Goal: Information Seeking & Learning: Learn about a topic

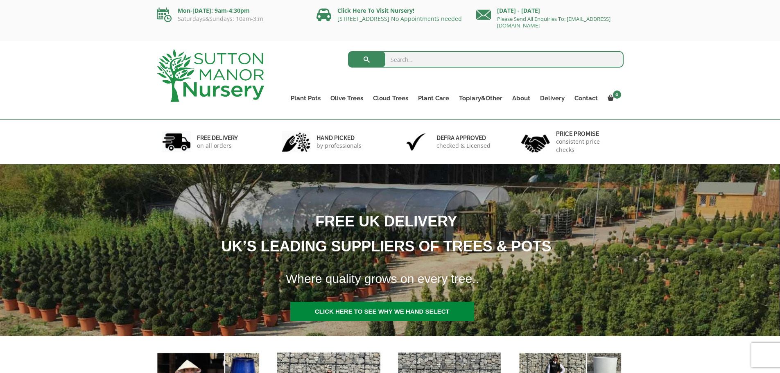
drag, startPoint x: 0, startPoint y: 0, endPoint x: 443, endPoint y: 58, distance: 446.6
click at [443, 58] on input "search" at bounding box center [486, 59] width 276 height 16
paste input "Cupressocyparis Leylandi"
type input "Cupressocyparis Leylandi"
click at [348, 51] on button "submit" at bounding box center [366, 59] width 37 height 16
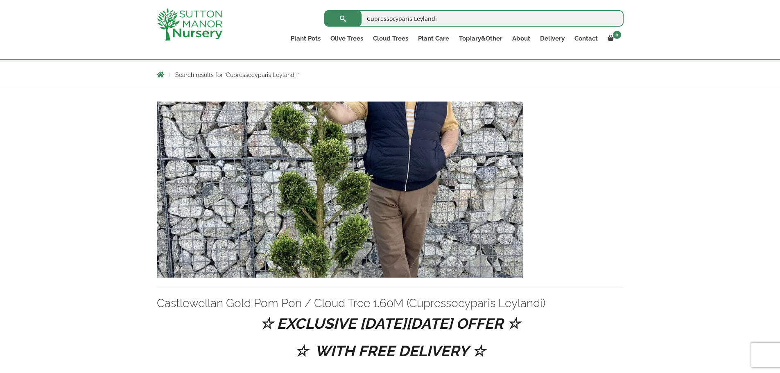
scroll to position [123, 0]
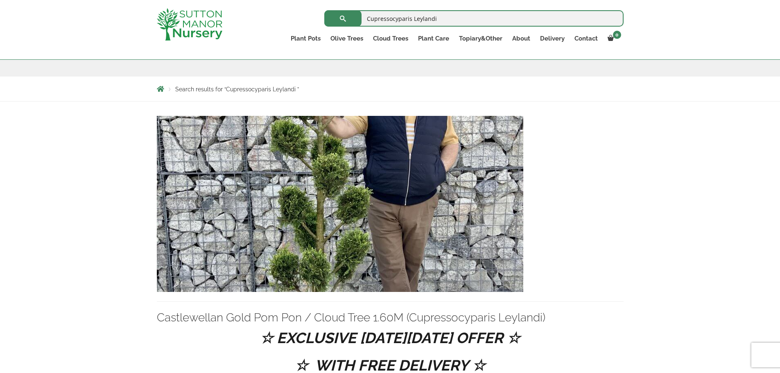
click at [457, 156] on img at bounding box center [340, 204] width 367 height 176
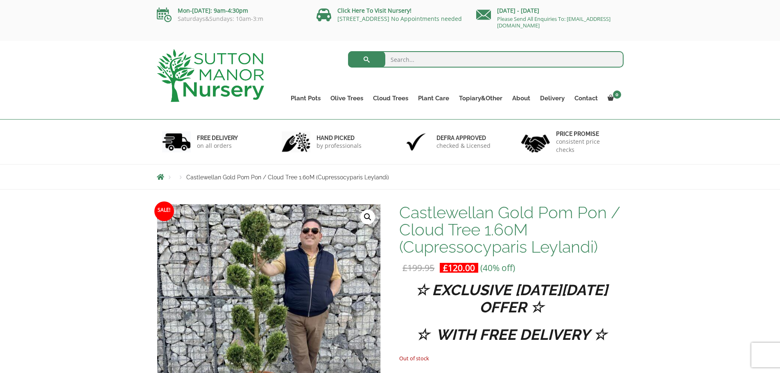
click at [231, 81] on img at bounding box center [210, 75] width 107 height 53
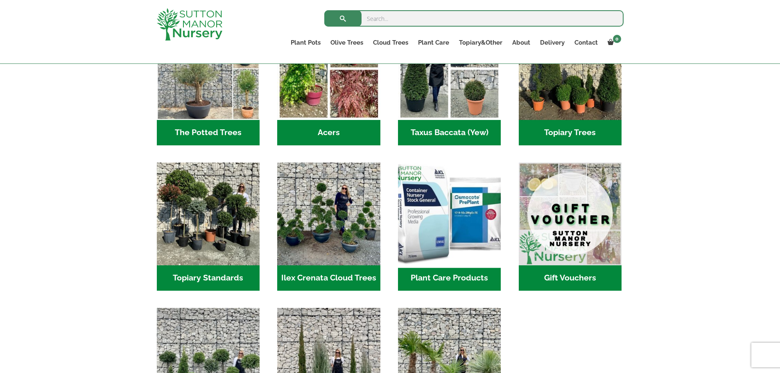
scroll to position [615, 0]
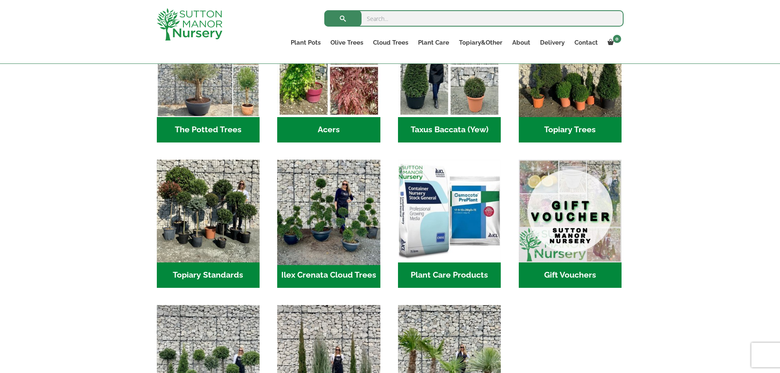
click at [329, 206] on img "Visit product category Ilex Crenata Cloud Trees" at bounding box center [329, 211] width 108 height 108
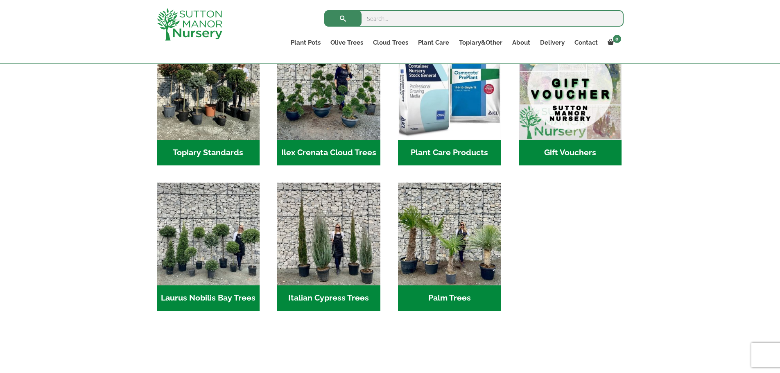
scroll to position [737, 0]
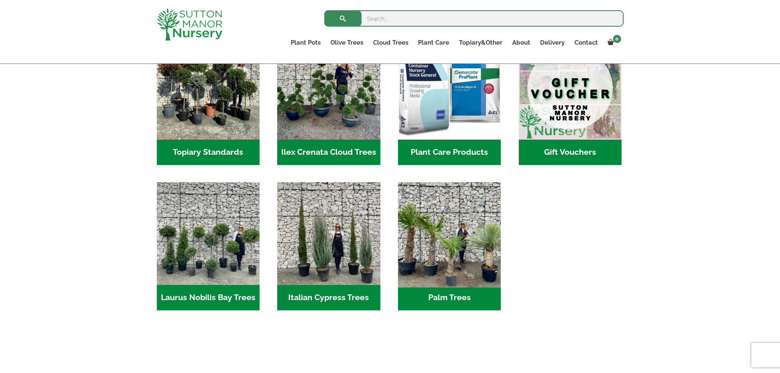
click at [498, 204] on img "Visit product category Palm Trees" at bounding box center [450, 233] width 108 height 108
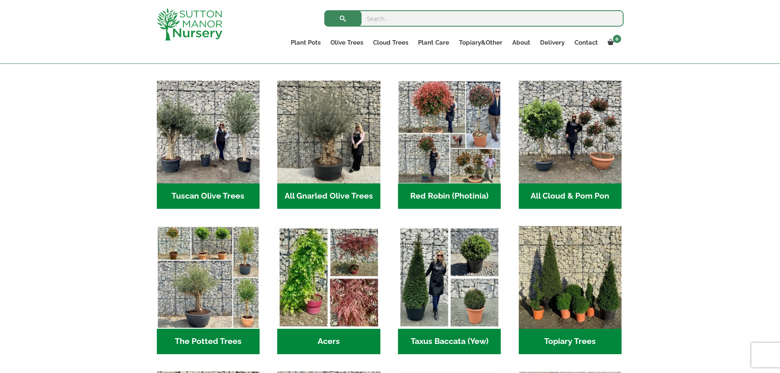
scroll to position [410, 0]
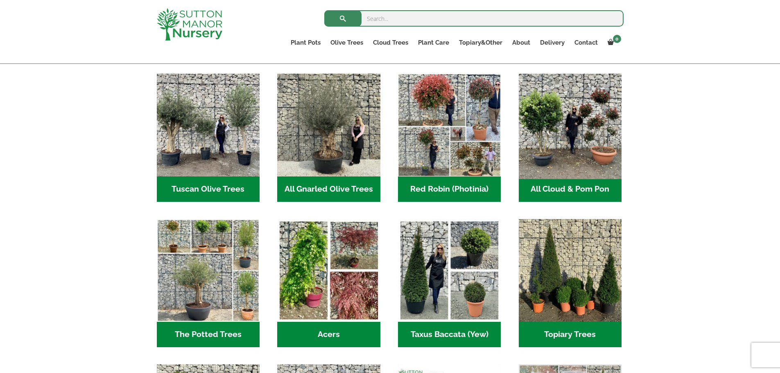
click at [557, 147] on img "Visit product category All Cloud & Pom Pon" at bounding box center [570, 125] width 108 height 108
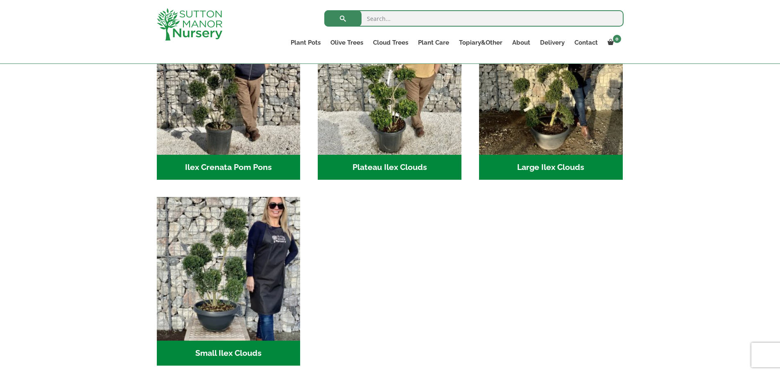
scroll to position [246, 0]
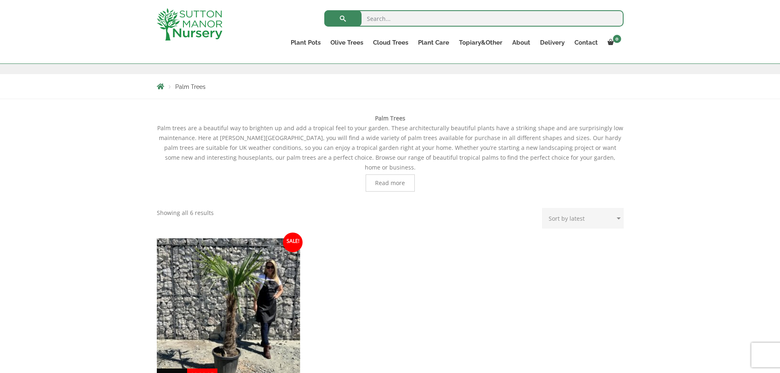
scroll to position [205, 0]
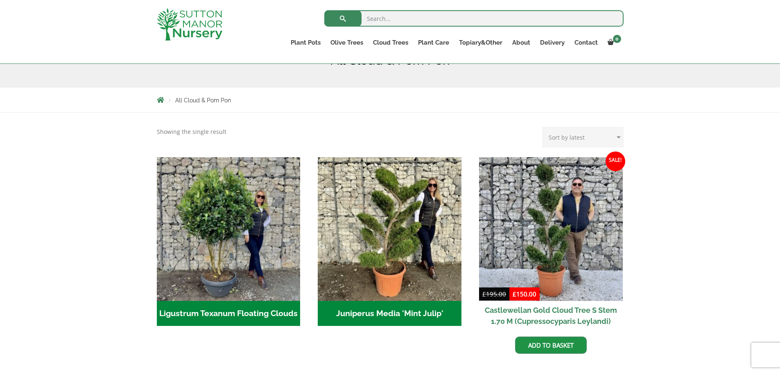
scroll to position [123, 0]
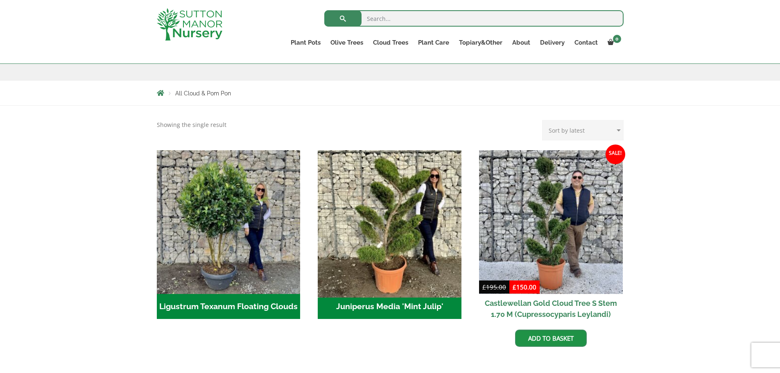
click at [348, 233] on img "Visit product category Juniperus Media 'Mint Julip'" at bounding box center [390, 222] width 151 height 151
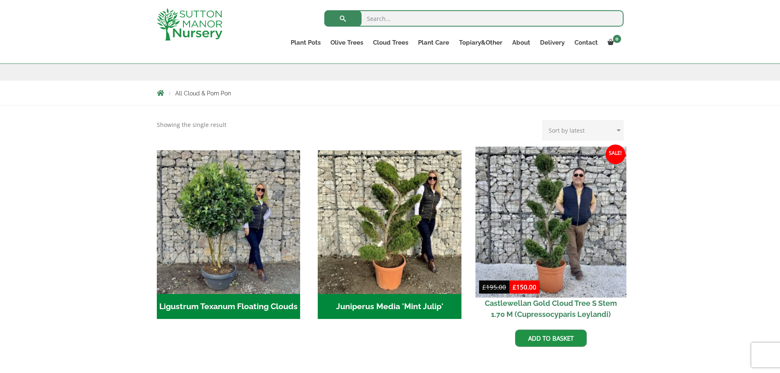
click at [556, 221] on img at bounding box center [551, 222] width 151 height 151
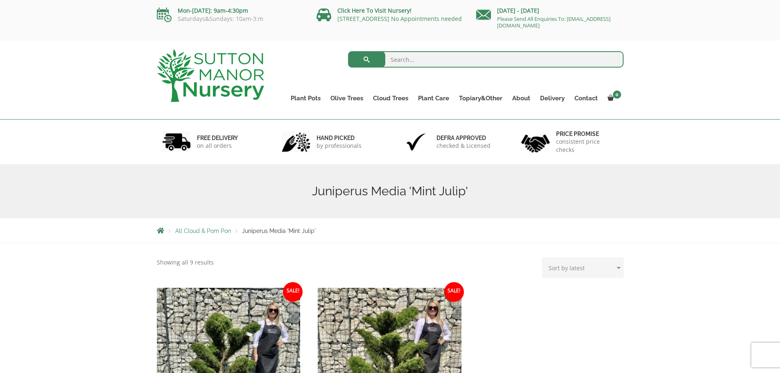
scroll to position [164, 0]
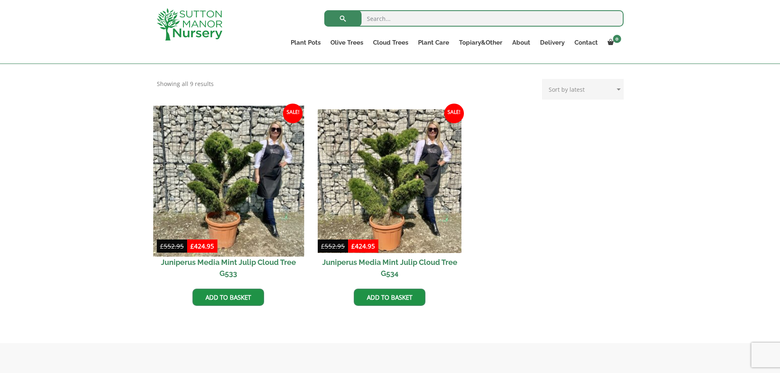
click at [254, 222] on img at bounding box center [228, 181] width 151 height 151
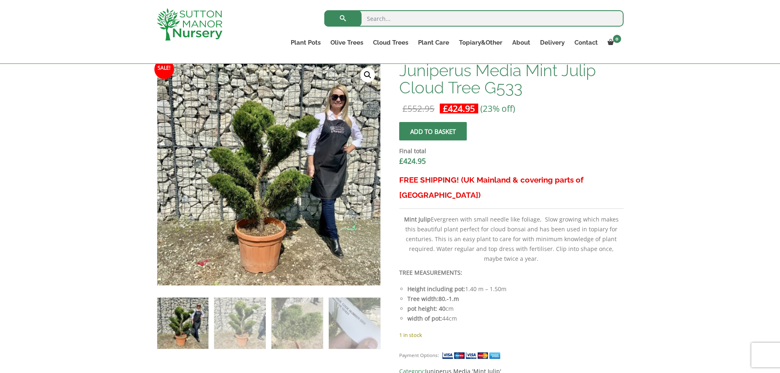
scroll to position [246, 0]
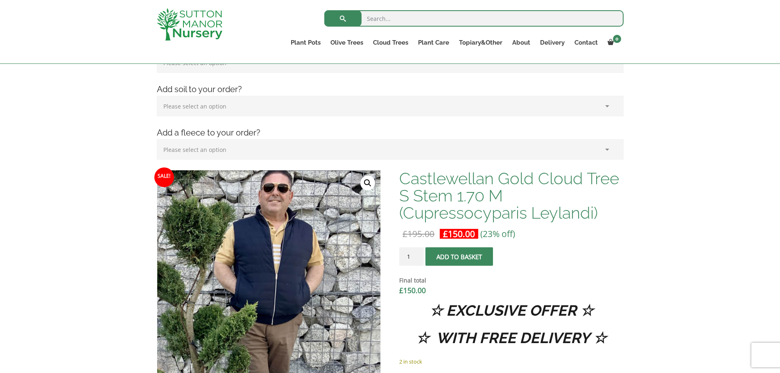
scroll to position [164, 0]
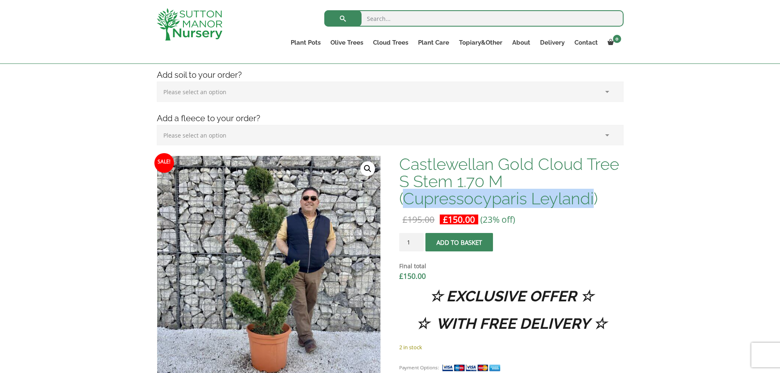
drag, startPoint x: 404, startPoint y: 202, endPoint x: 594, endPoint y: 204, distance: 189.7
click at [594, 204] on h1 "Castlewellan Gold Cloud Tree S Stem 1.70 M (Cupressocyparis Leylandi)" at bounding box center [511, 182] width 224 height 52
copy h1 "Cupressocyparis Leylandi"
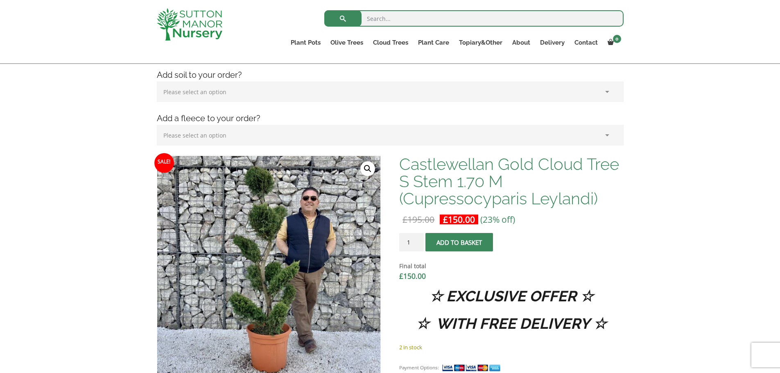
click at [554, 18] on input "search" at bounding box center [473, 18] width 299 height 16
paste input "Cupressocyparis Leylandi"
type input "Cupressocyparis Leylandi"
click at [324, 10] on button "submit" at bounding box center [342, 18] width 37 height 16
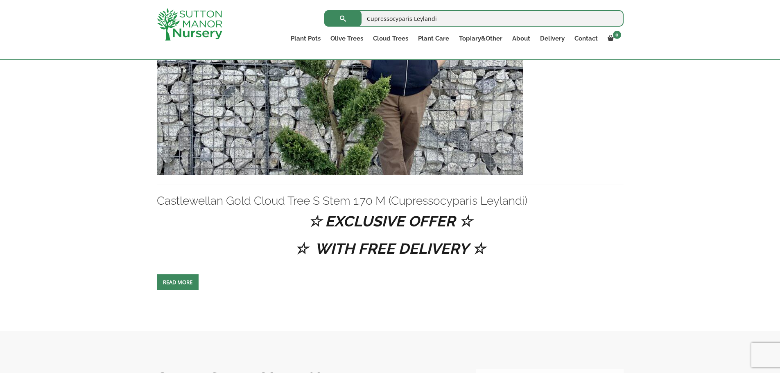
scroll to position [942, 0]
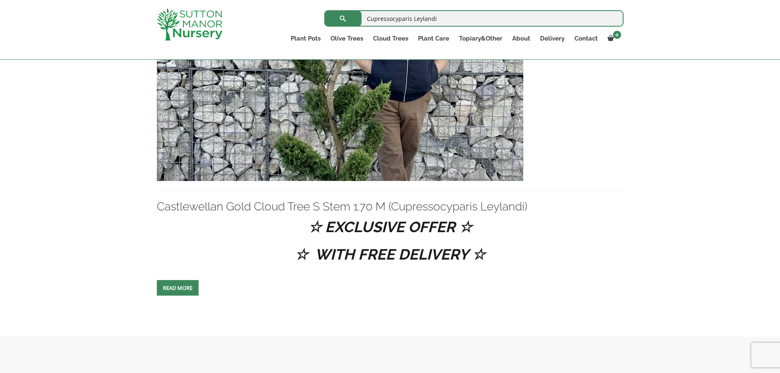
click at [262, 145] on img at bounding box center [340, 93] width 367 height 176
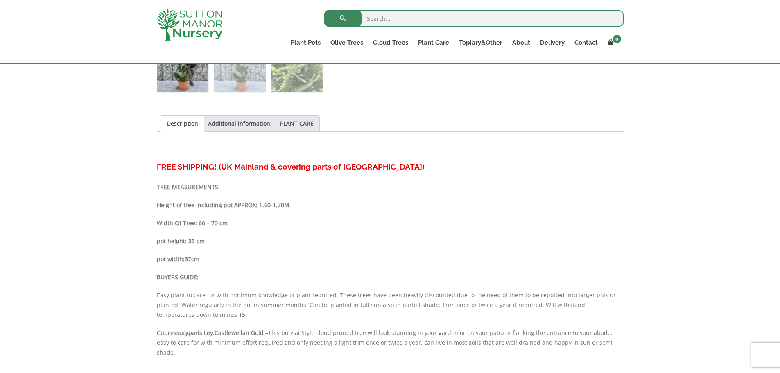
scroll to position [410, 0]
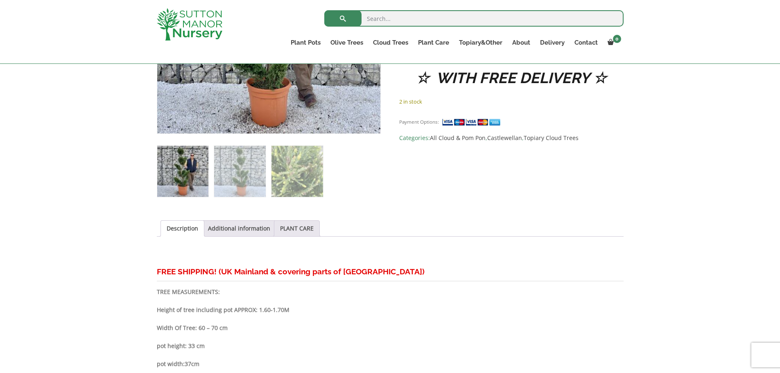
click at [240, 236] on ul "Description Additional information PLANT CARE" at bounding box center [390, 228] width 467 height 16
click at [244, 235] on link "Additional information" at bounding box center [239, 229] width 62 height 16
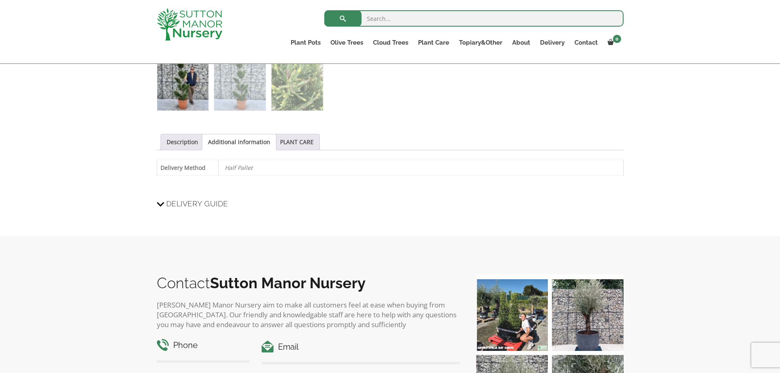
scroll to position [451, 0]
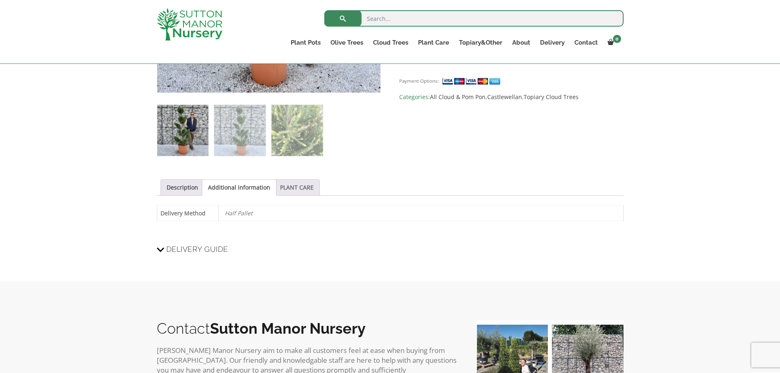
click at [287, 187] on link "PLANT CARE" at bounding box center [297, 188] width 34 height 16
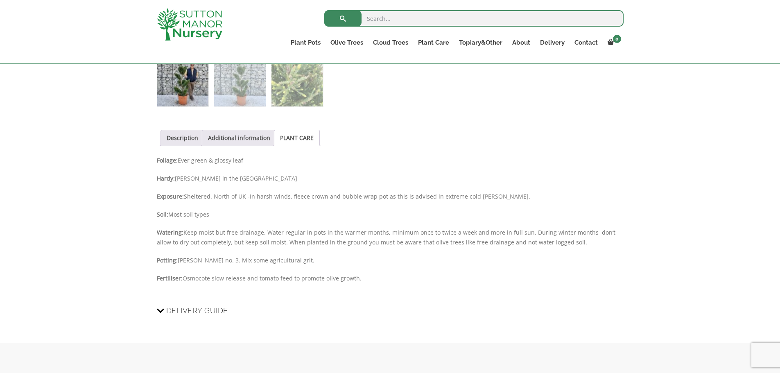
scroll to position [533, 0]
